Goal: Task Accomplishment & Management: Manage account settings

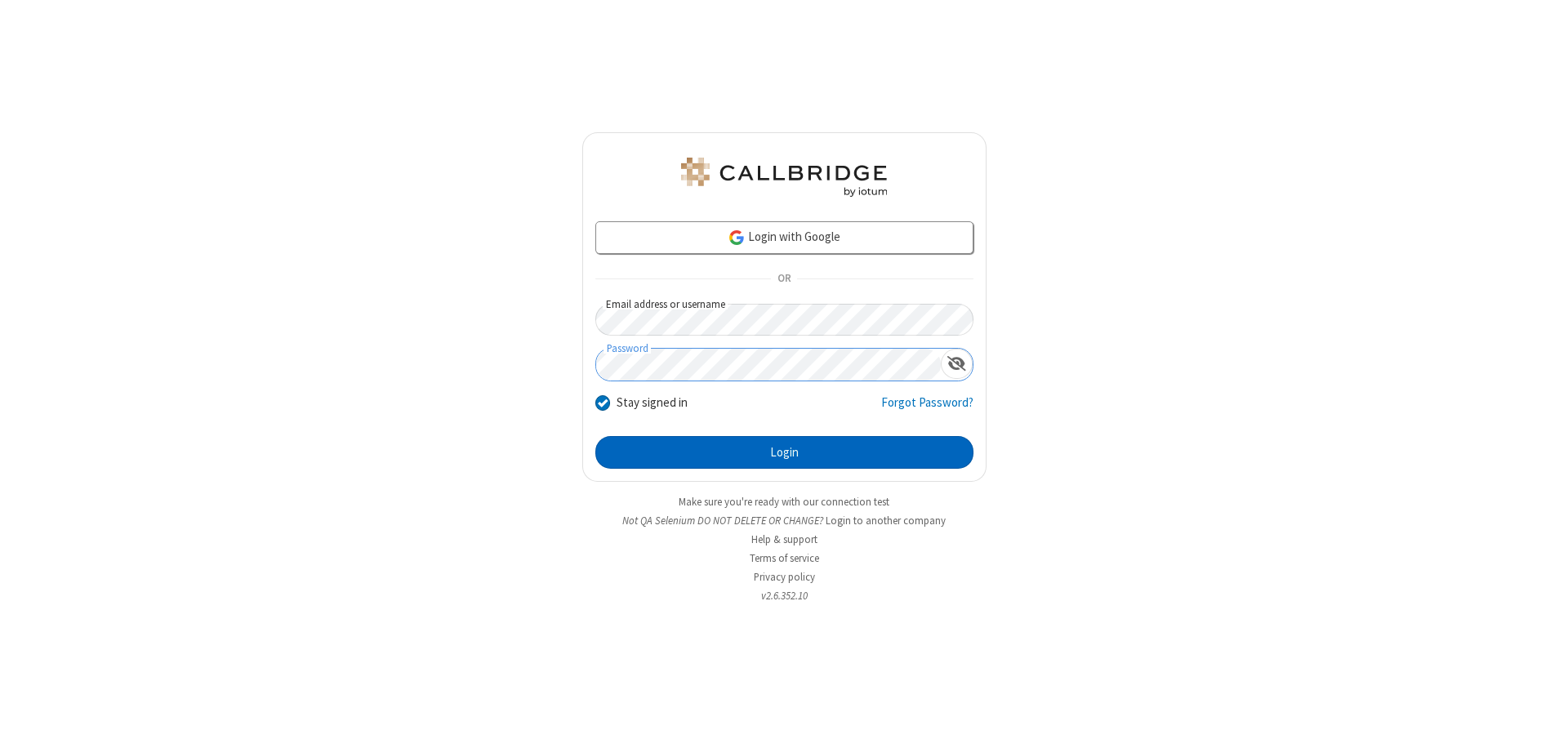
click at [784, 452] on button "Login" at bounding box center [784, 451] width 378 height 33
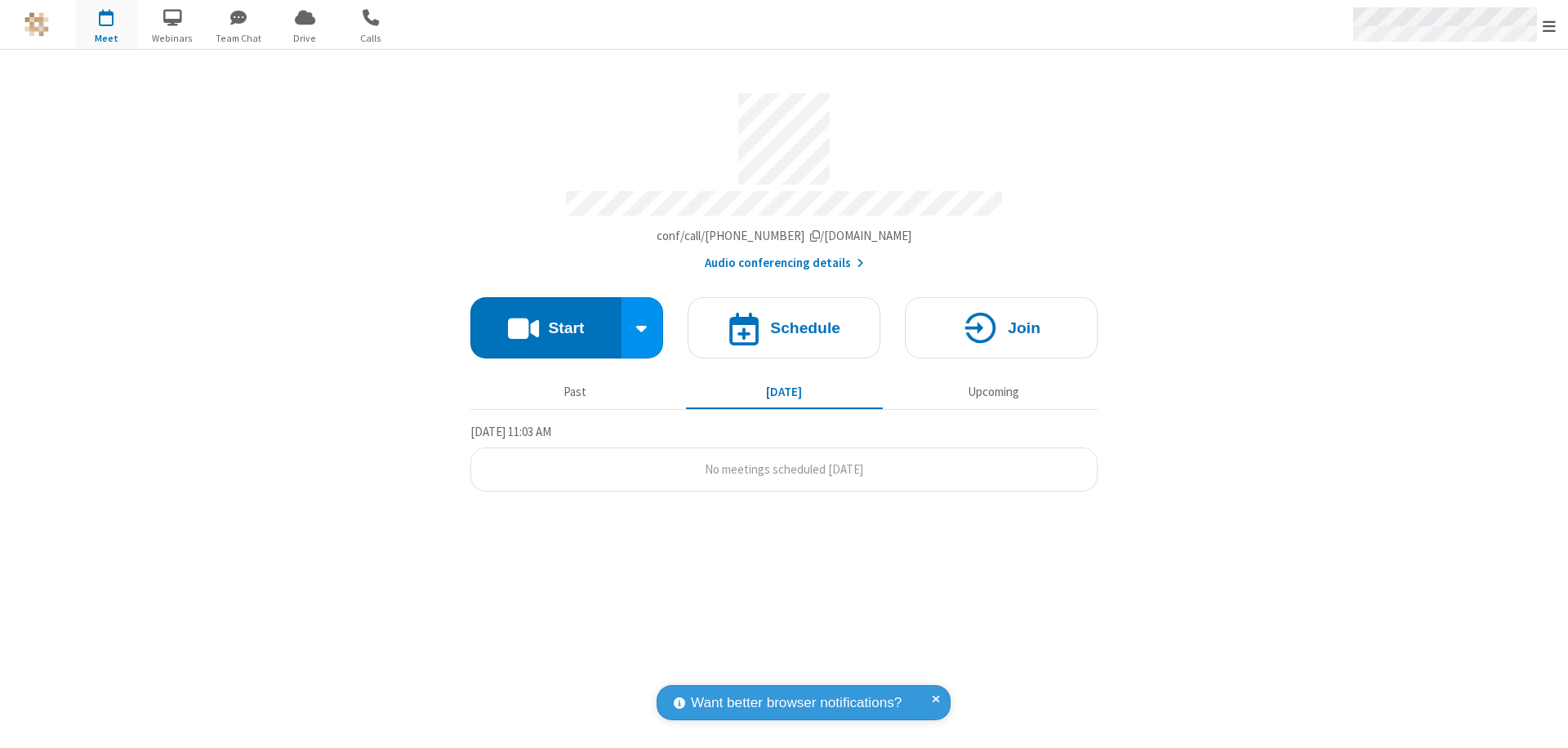
click at [1549, 26] on span "Open menu" at bounding box center [1548, 26] width 13 height 17
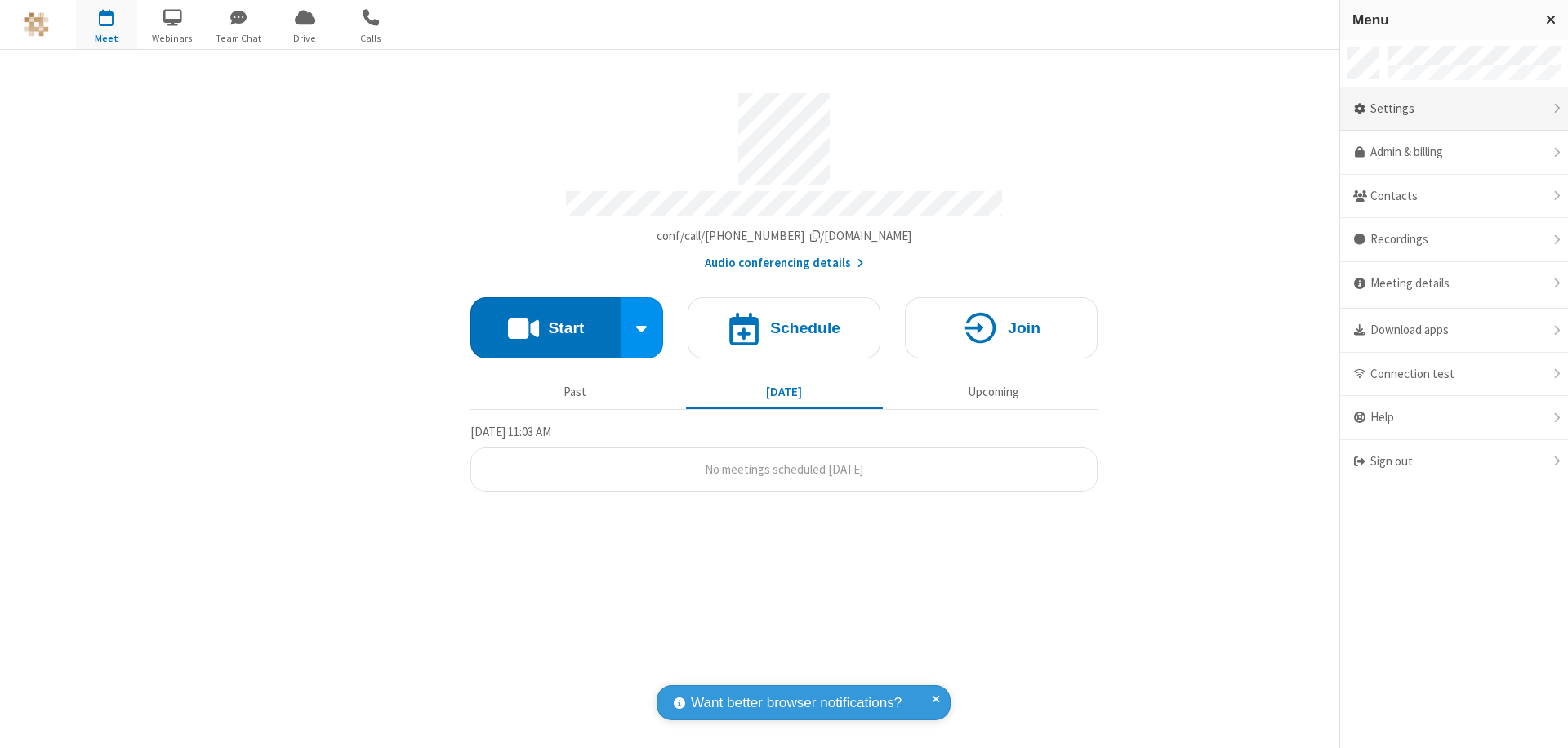
click at [1454, 108] on div "Settings" at bounding box center [1454, 109] width 228 height 44
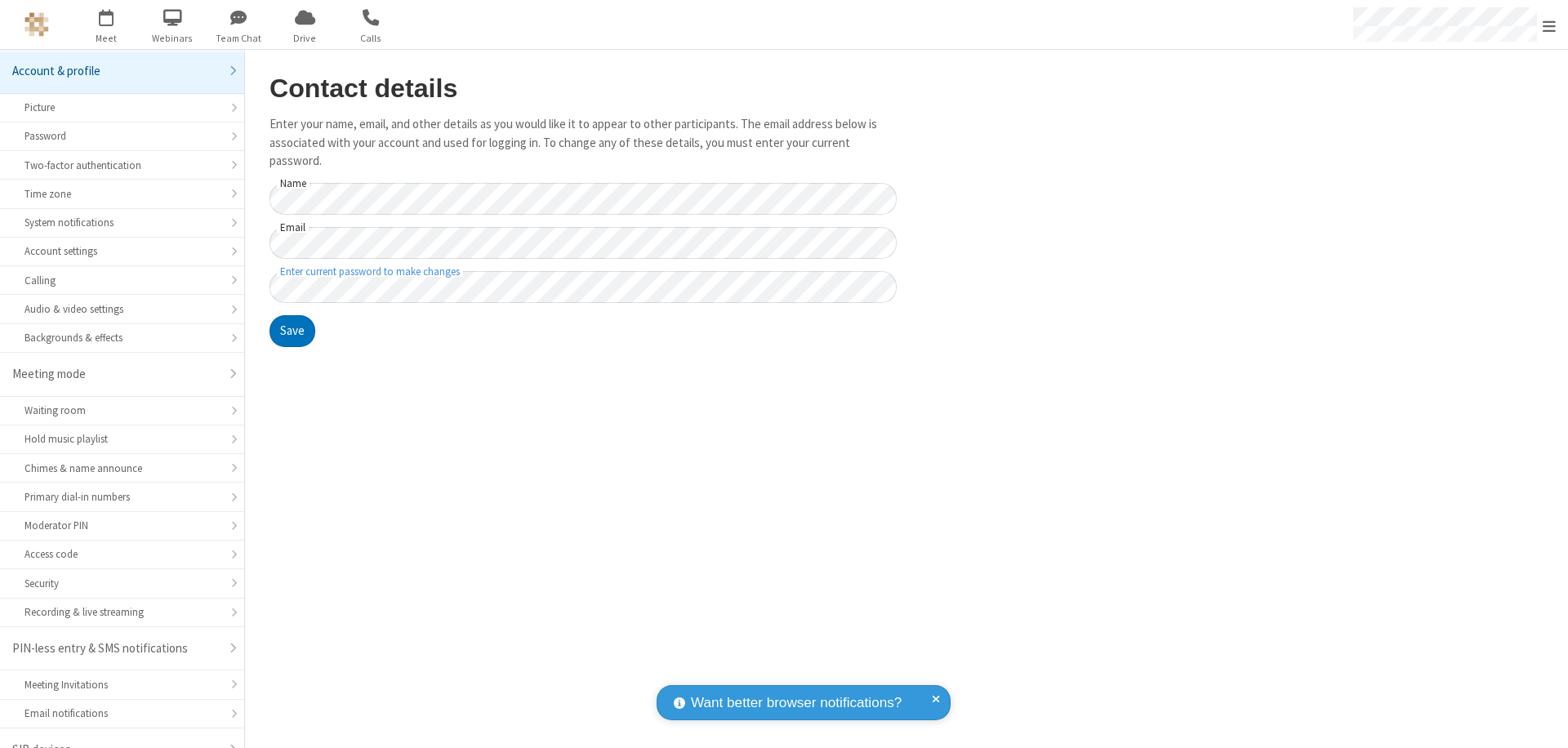
scroll to position [23, 0]
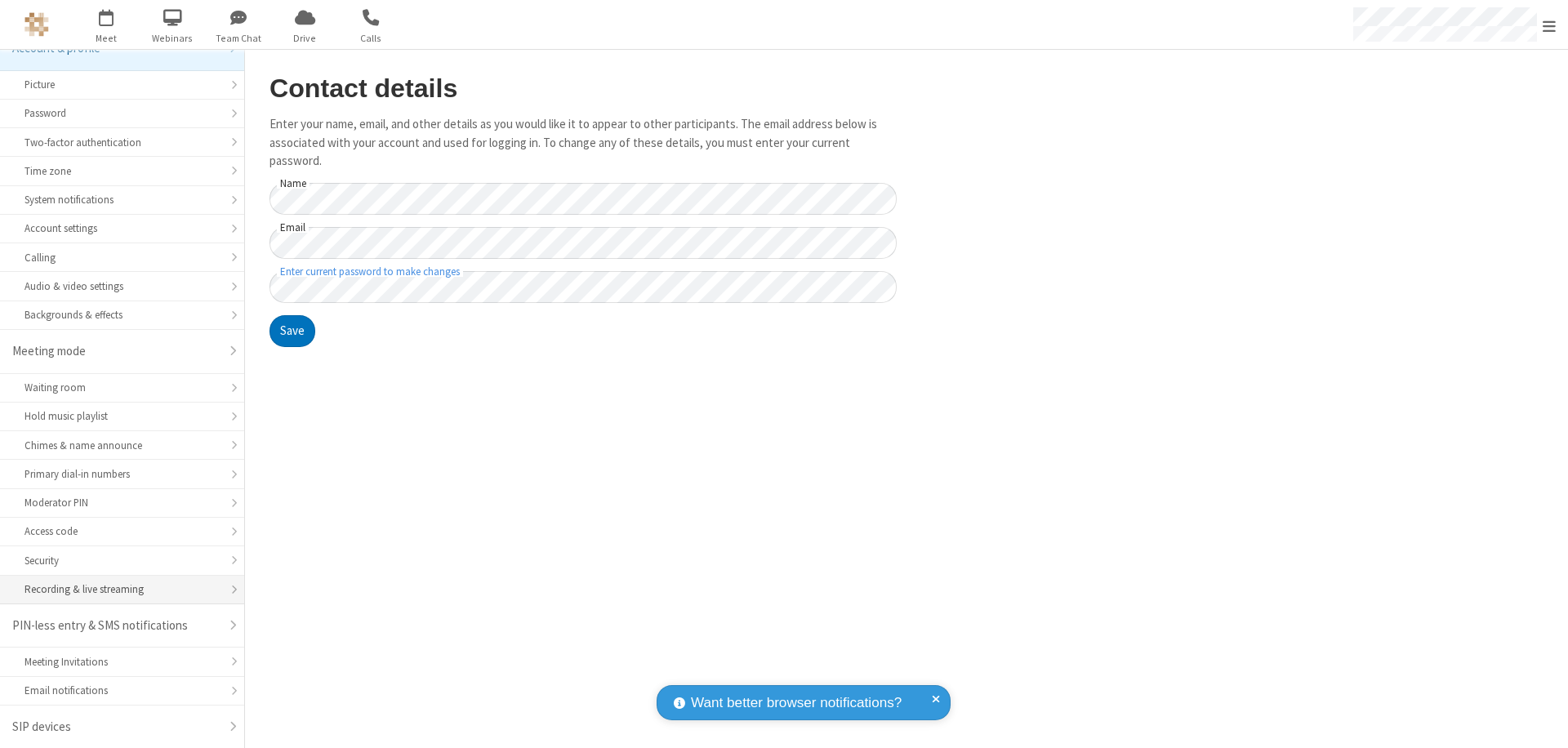
click at [116, 589] on div "Recording & live streaming" at bounding box center [122, 589] width 195 height 16
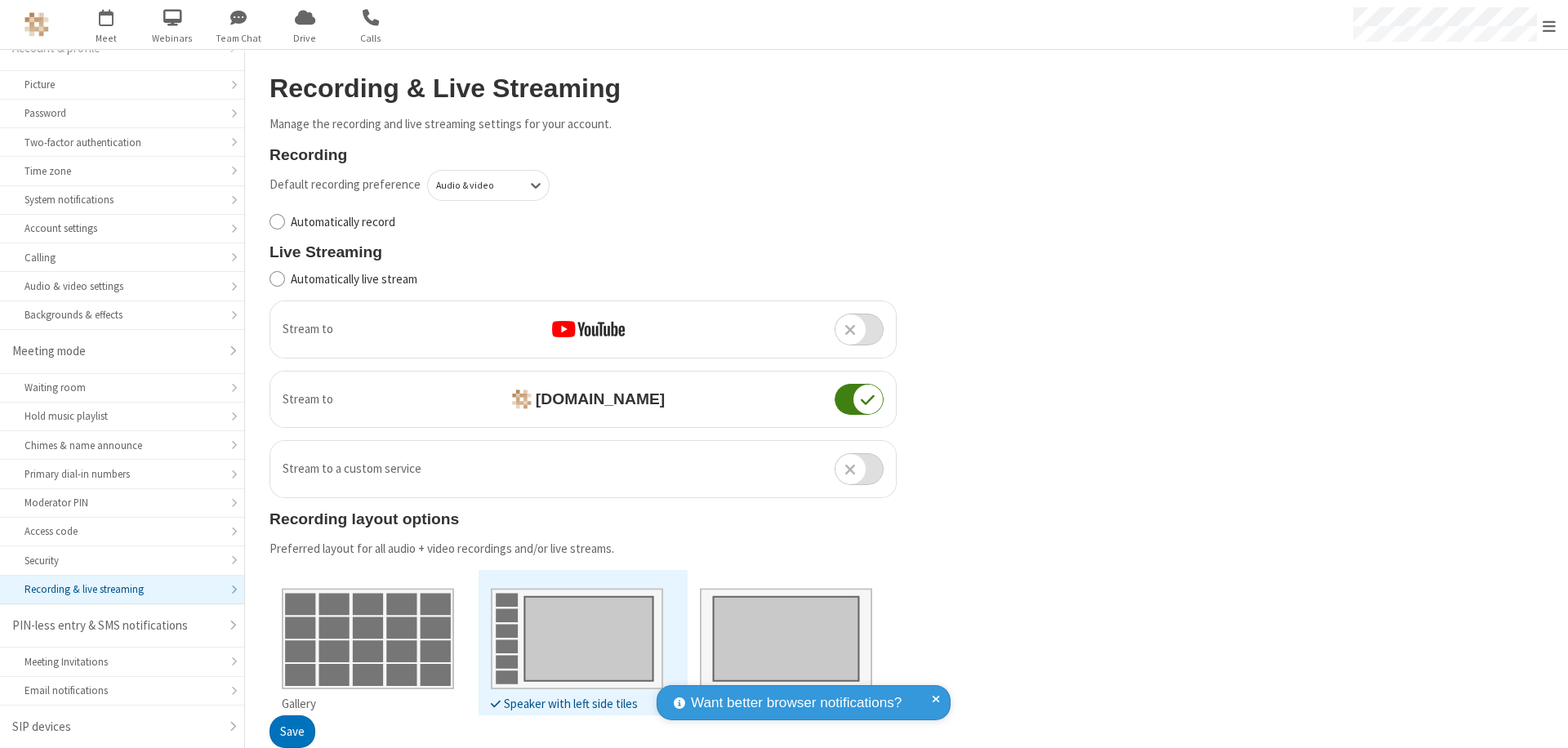
click at [277, 279] on input "Automatically live stream" at bounding box center [277, 278] width 16 height 17
checkbox input "true"
click at [292, 731] on button "Save" at bounding box center [292, 732] width 45 height 33
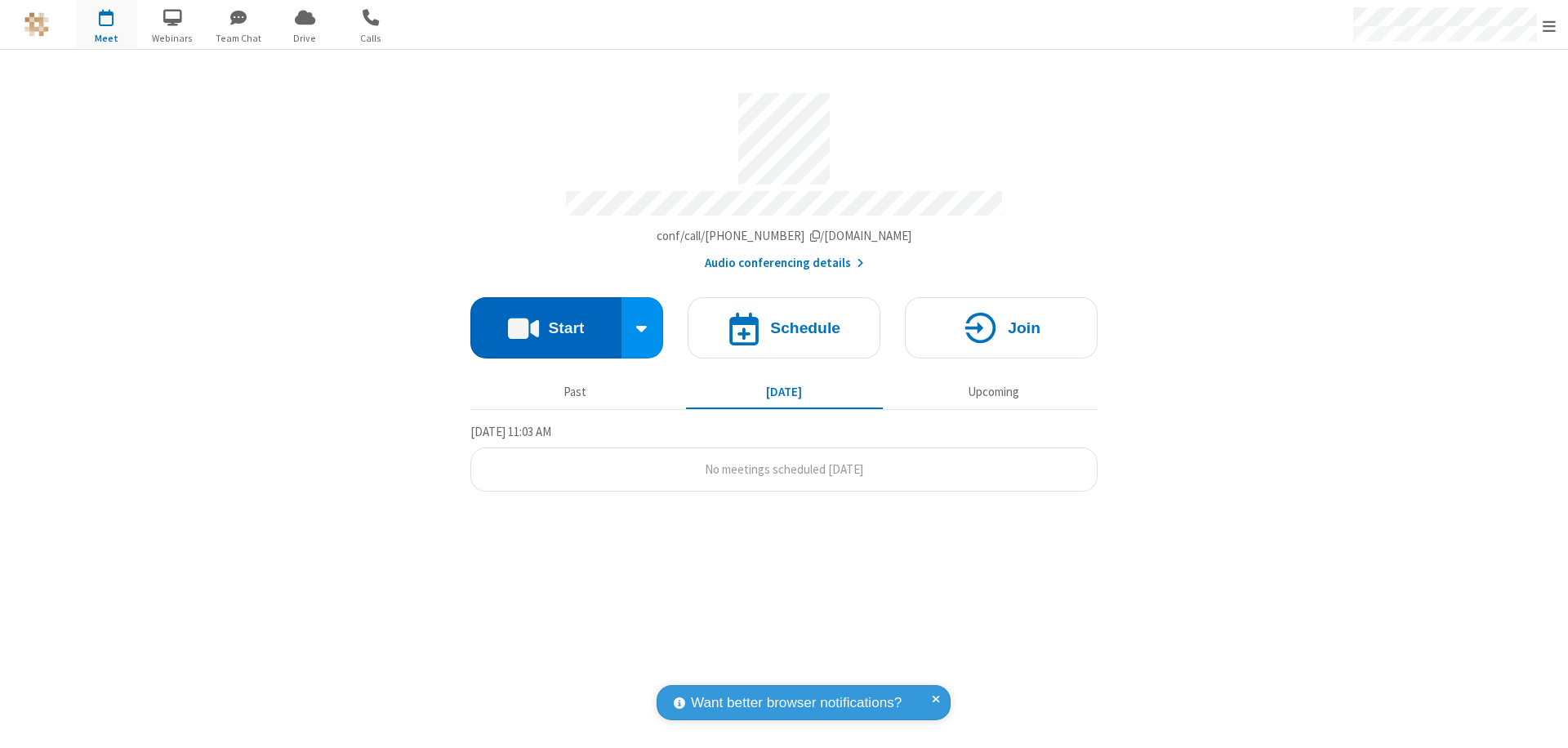
click at [546, 320] on button "Start" at bounding box center [545, 328] width 151 height 61
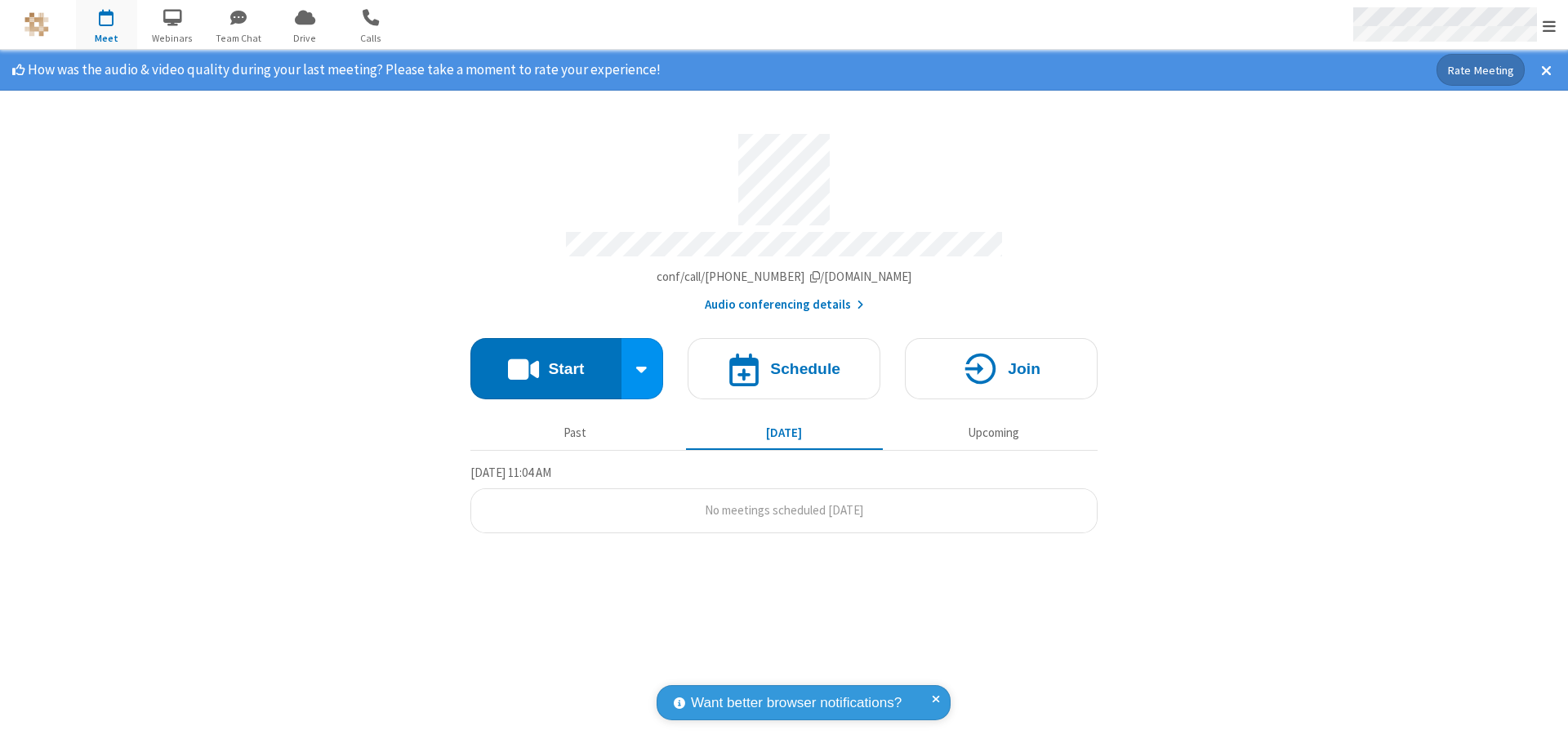
click at [1549, 26] on span "Open menu" at bounding box center [1548, 26] width 13 height 17
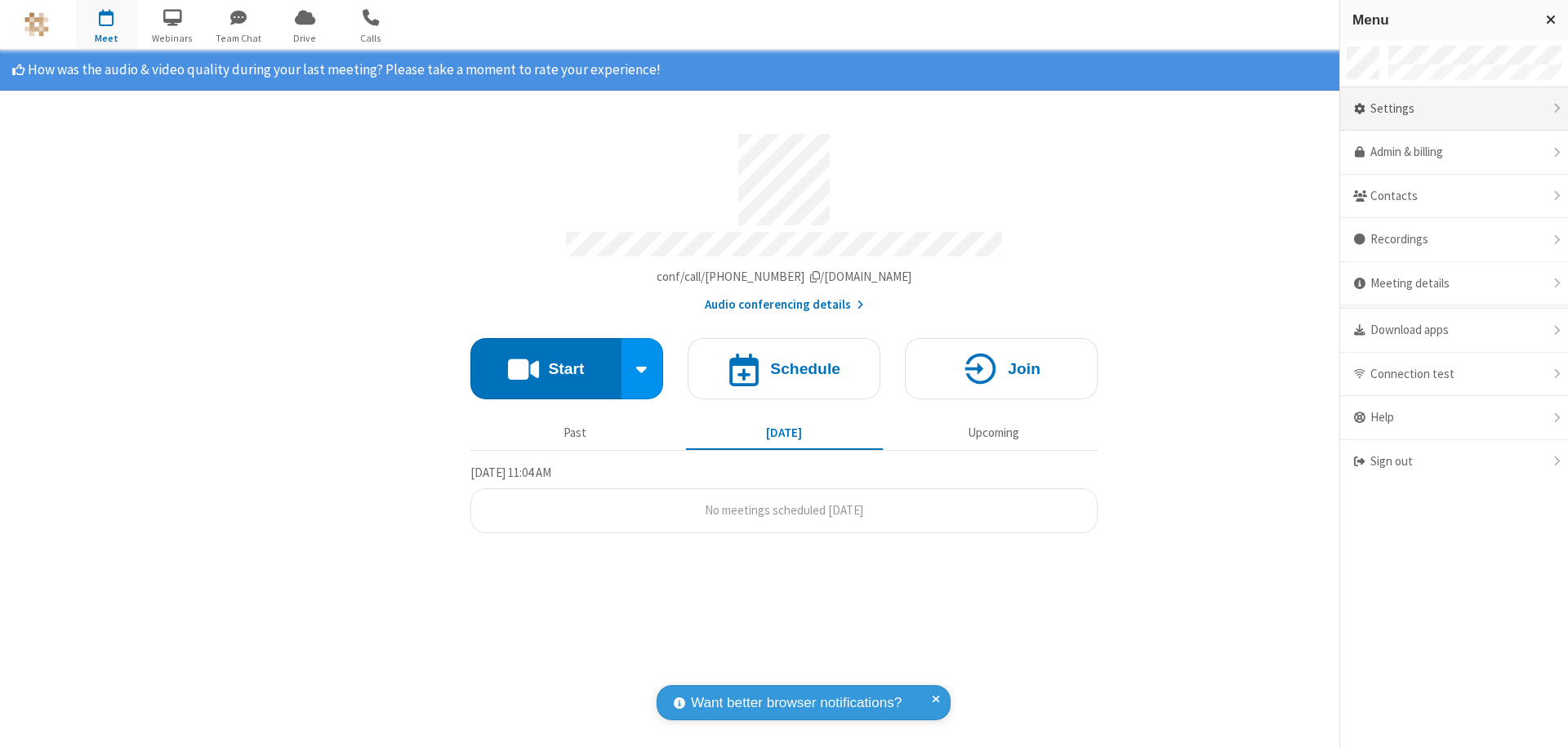
click at [1454, 108] on div "Settings" at bounding box center [1454, 109] width 228 height 44
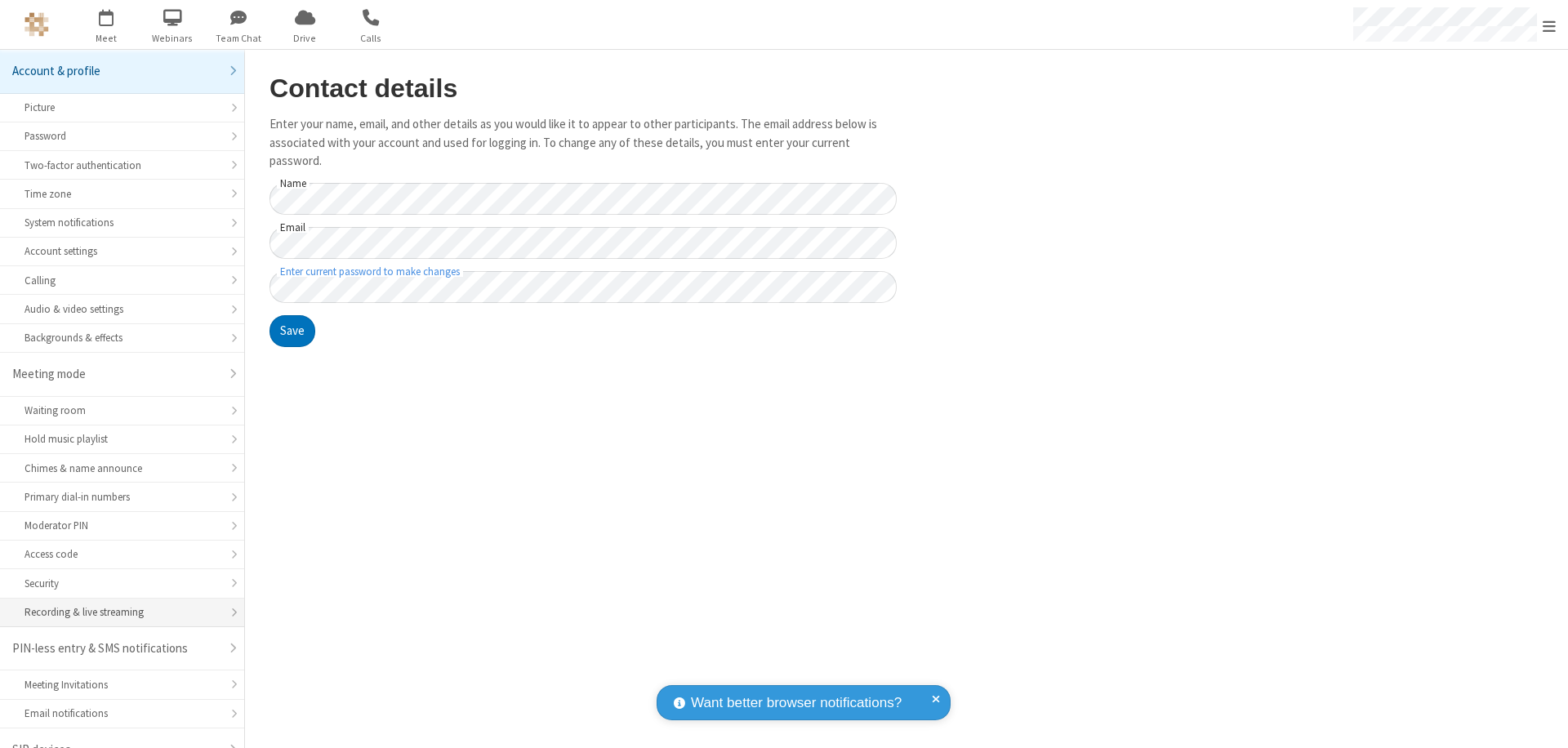
click at [116, 604] on div "Recording & live streaming" at bounding box center [122, 612] width 195 height 16
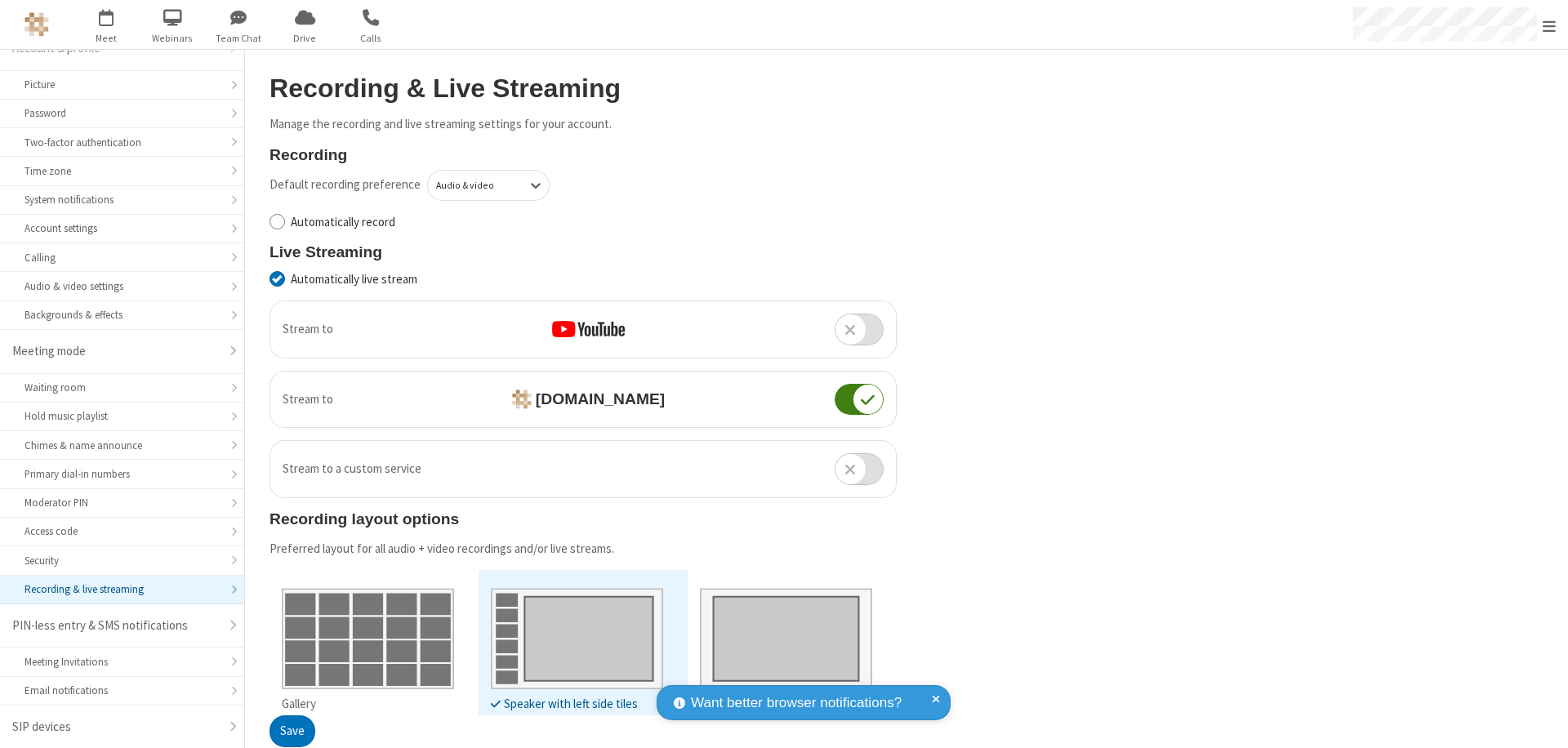
click at [277, 279] on input "Automatically live stream" at bounding box center [277, 278] width 16 height 17
checkbox input "false"
click at [292, 731] on button "Save" at bounding box center [292, 732] width 45 height 33
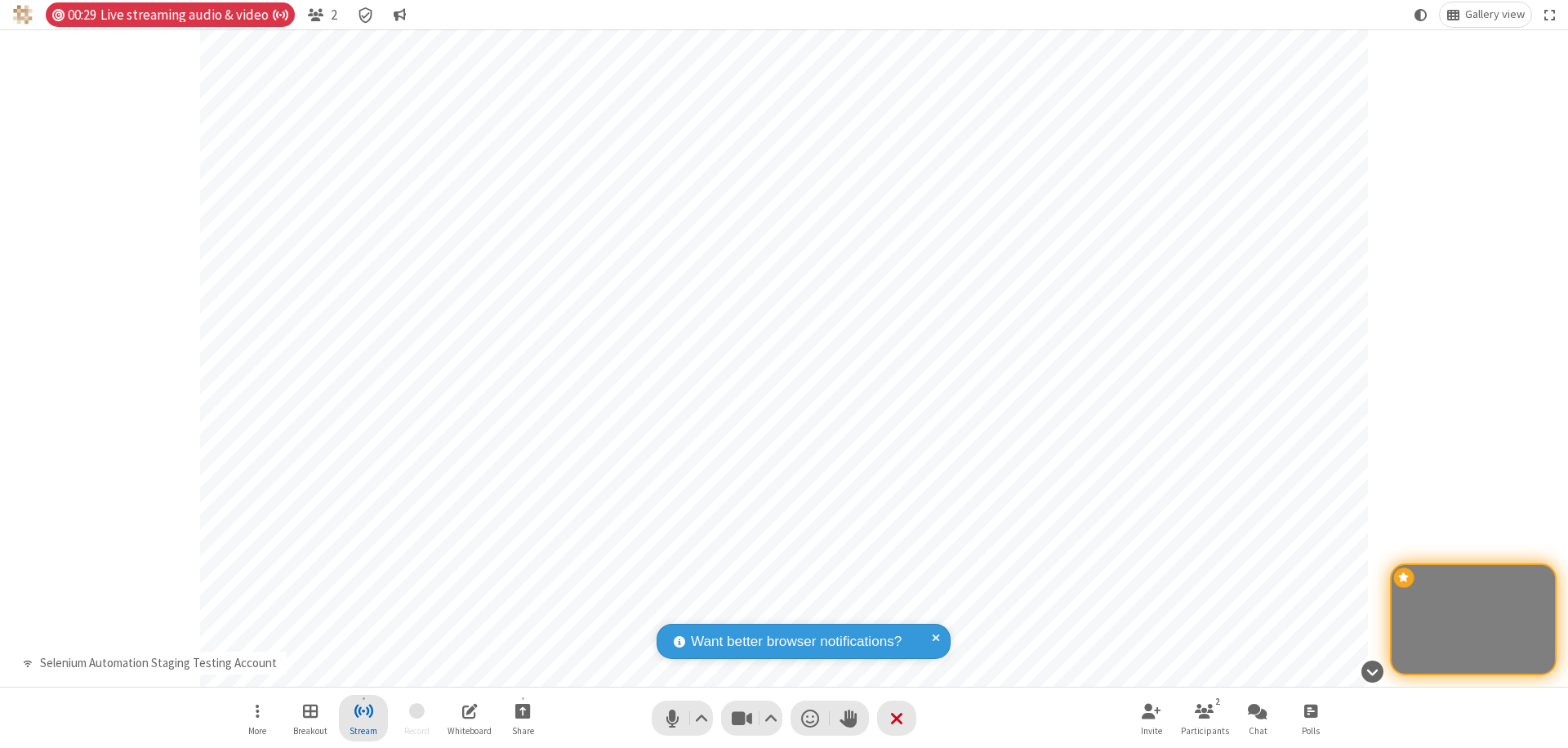
click at [364, 717] on span "Stop streaming" at bounding box center [364, 711] width 21 height 21
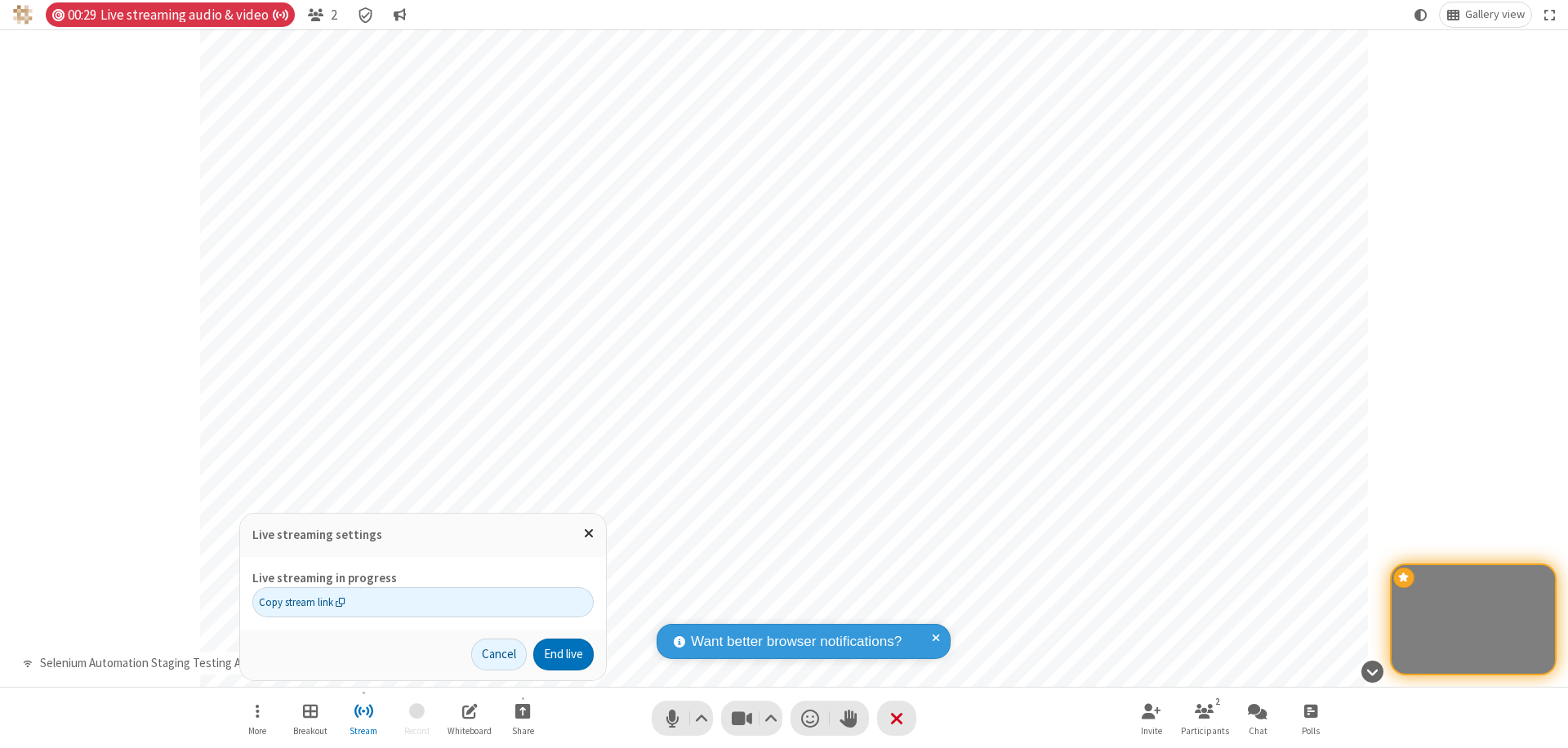
click at [302, 602] on span "Copy stream link" at bounding box center [303, 602] width 87 height 16
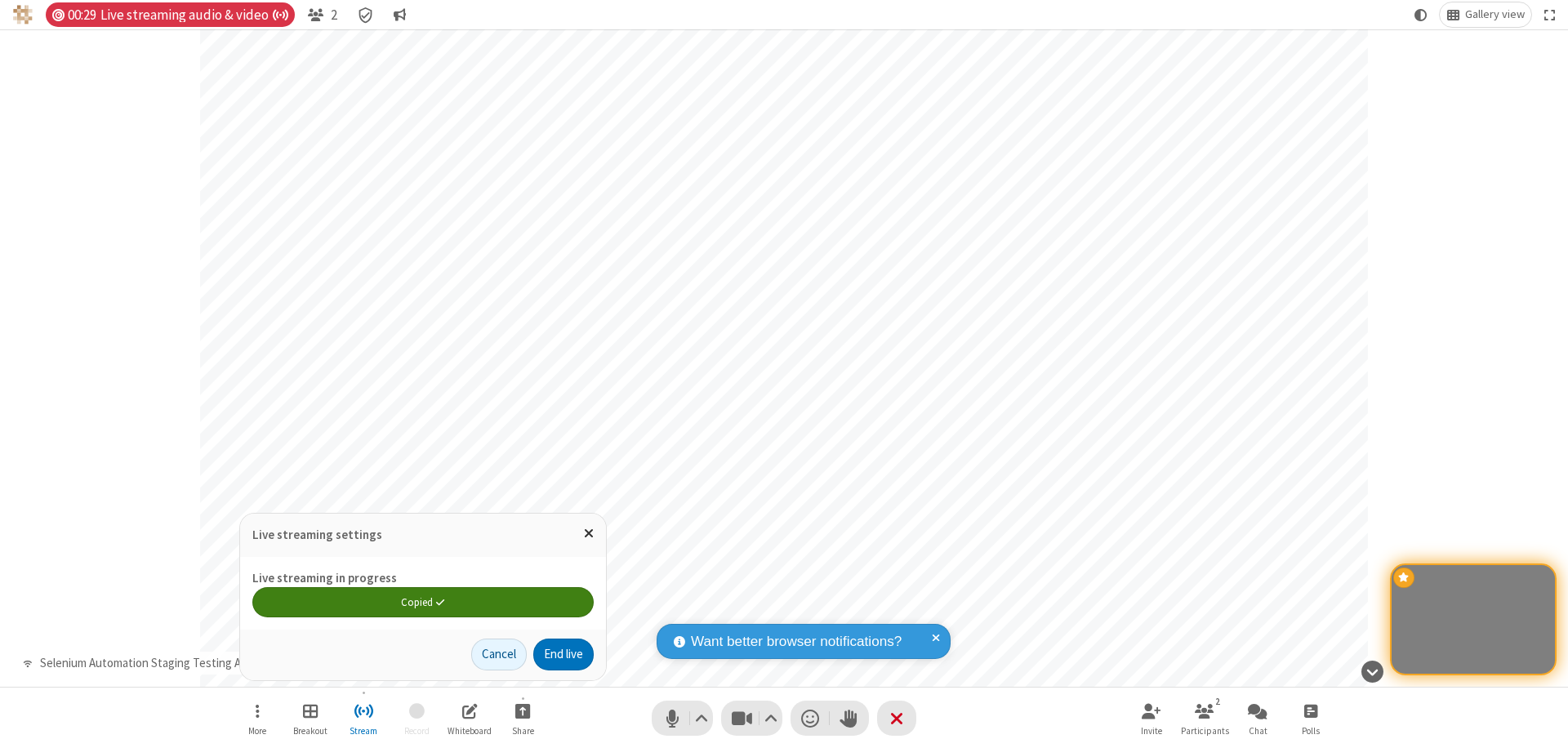
click at [588, 533] on span "Close popover" at bounding box center [588, 533] width 10 height 14
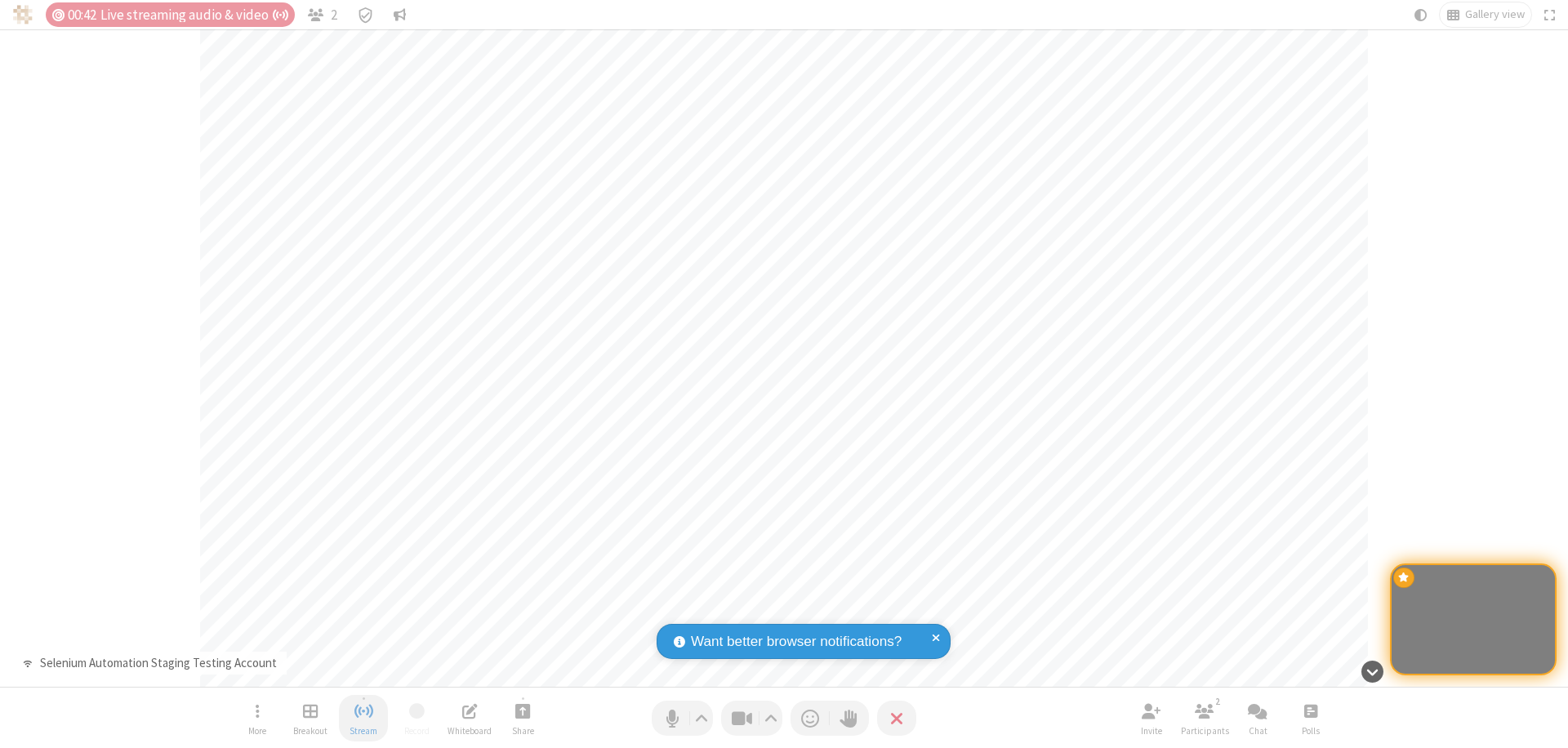
click at [364, 717] on span "Stop streaming" at bounding box center [364, 711] width 21 height 21
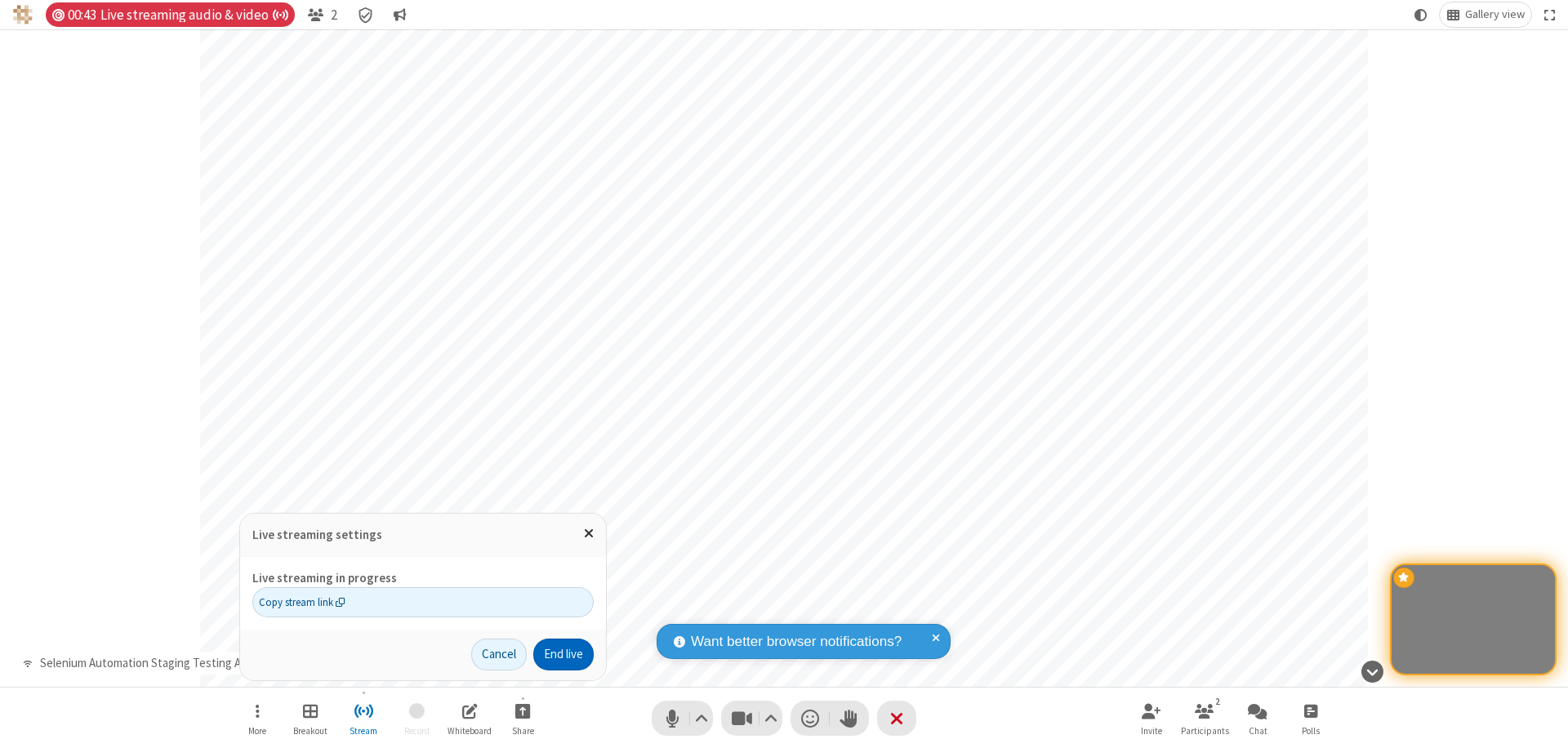
click at [562, 654] on button "End live" at bounding box center [563, 654] width 60 height 33
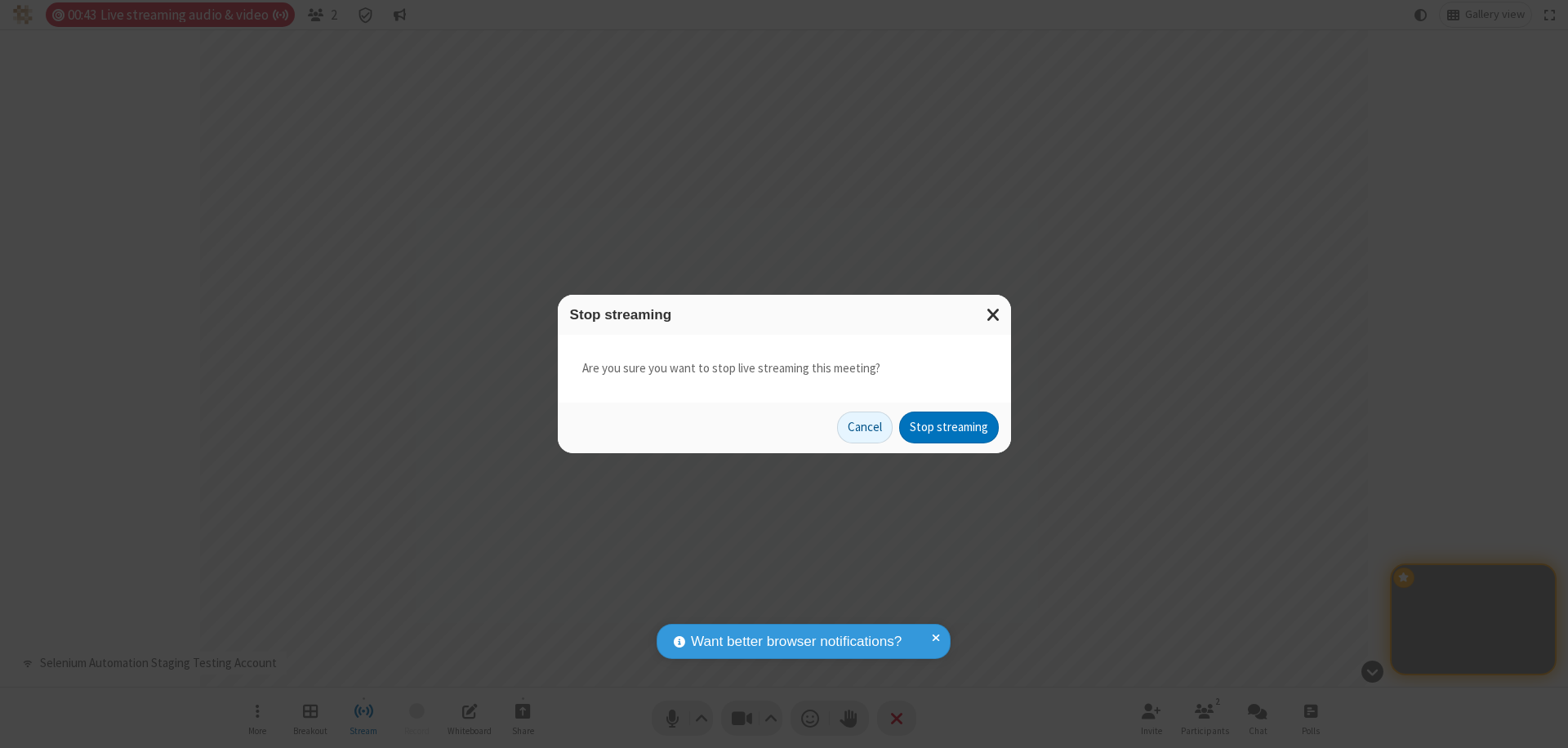
click at [949, 427] on button "Stop streaming" at bounding box center [948, 428] width 100 height 33
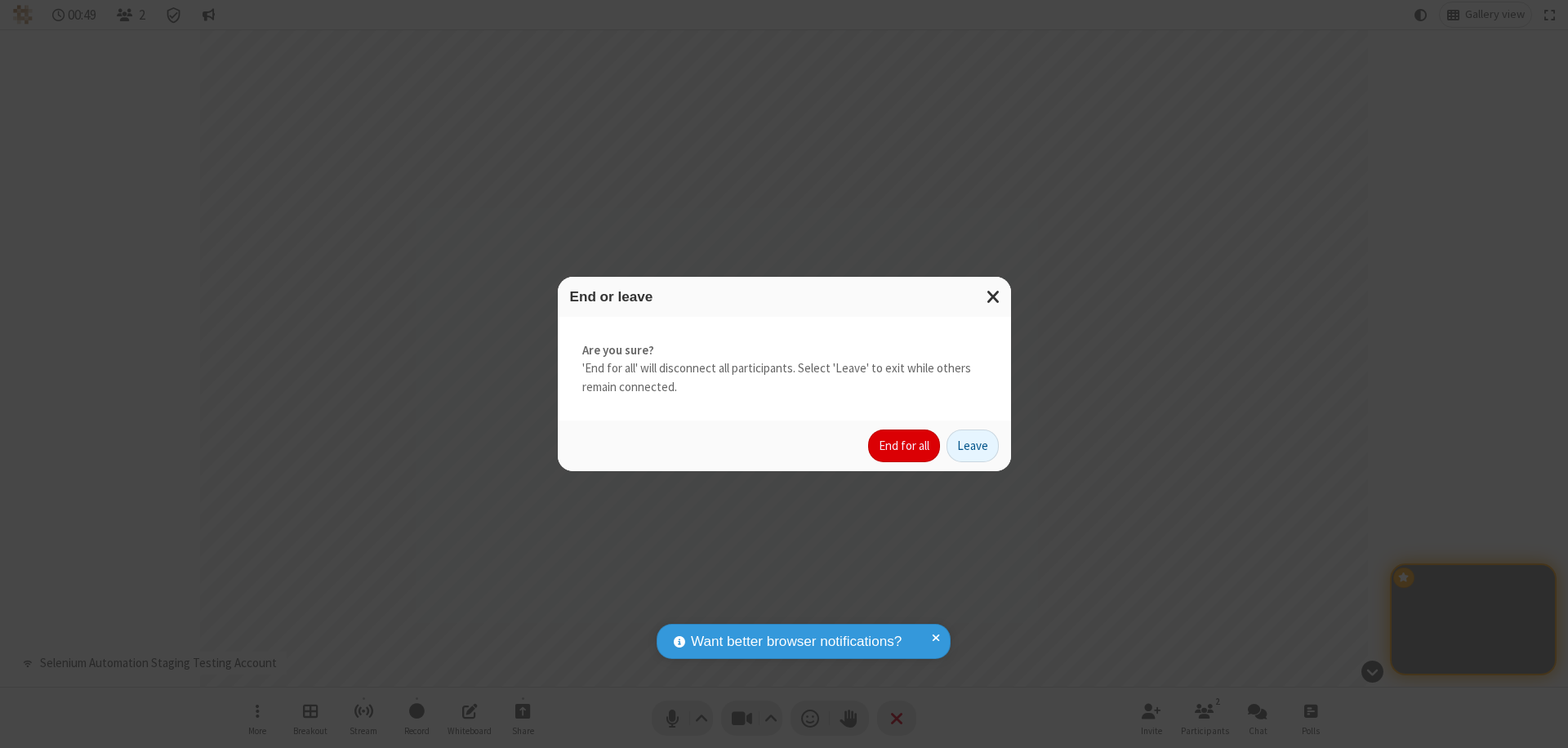
click at [905, 445] on button "End for all" at bounding box center [904, 445] width 72 height 33
